Goal: Task Accomplishment & Management: Use online tool/utility

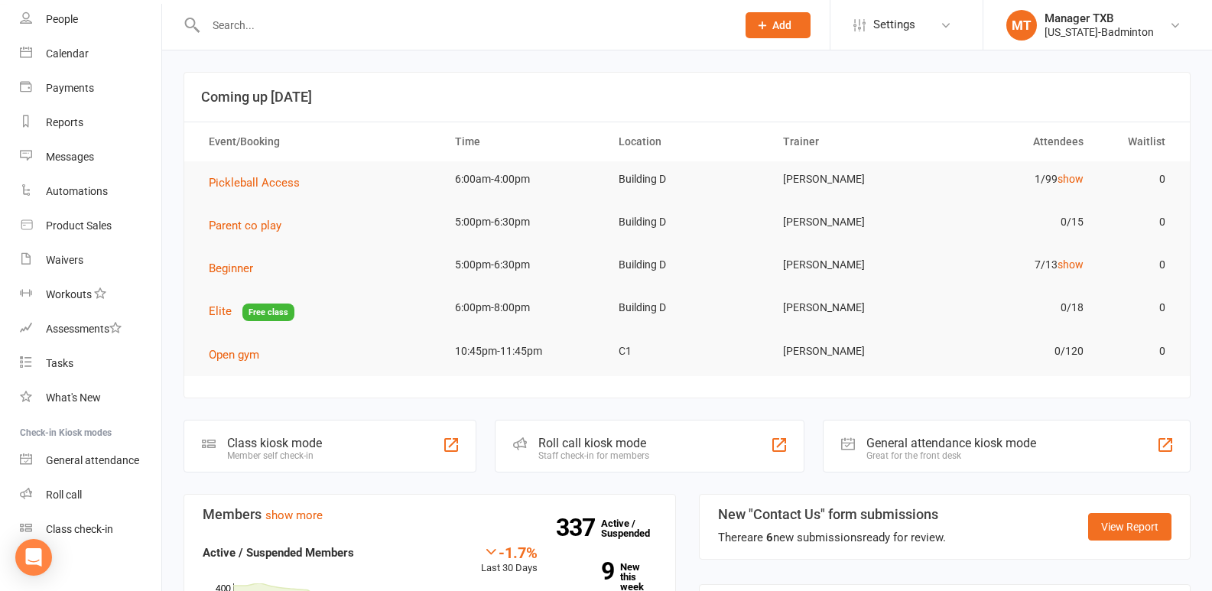
scroll to position [110, 0]
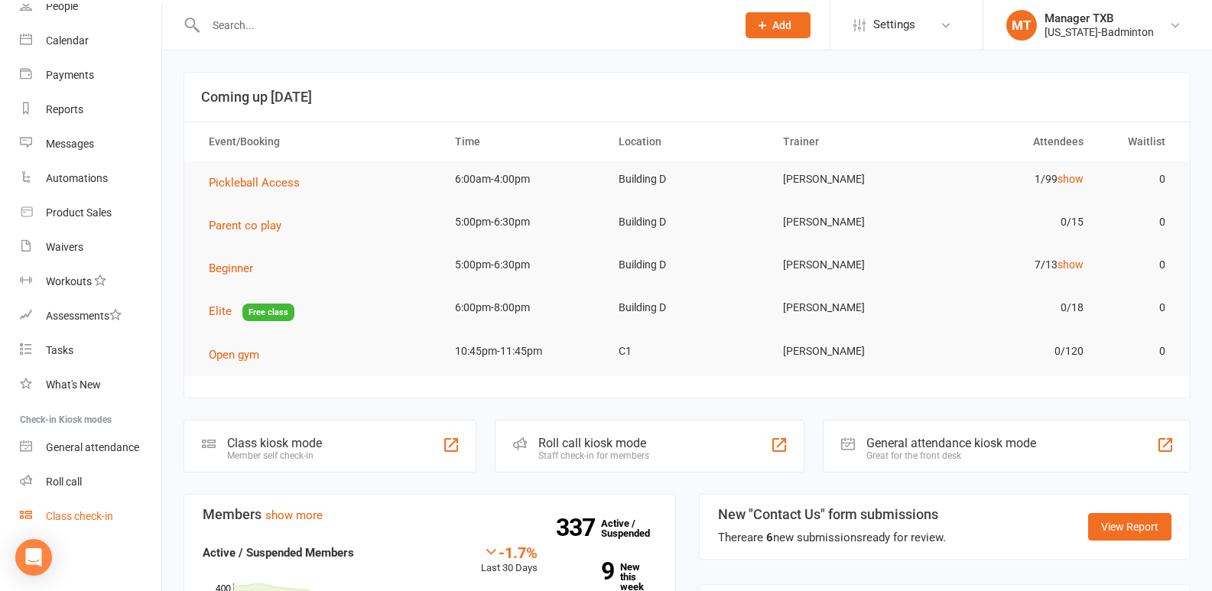
click at [95, 522] on div "Class check-in" at bounding box center [79, 516] width 67 height 12
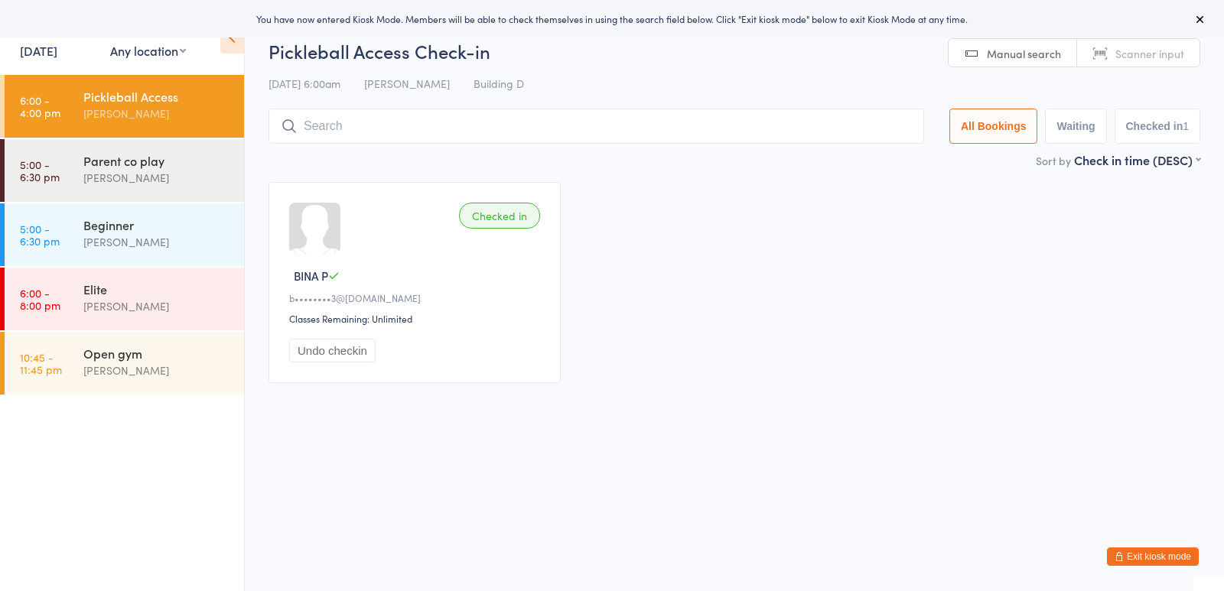
click at [85, 120] on div "[PERSON_NAME]" at bounding box center [157, 114] width 148 height 18
